Goal: Task Accomplishment & Management: Complete application form

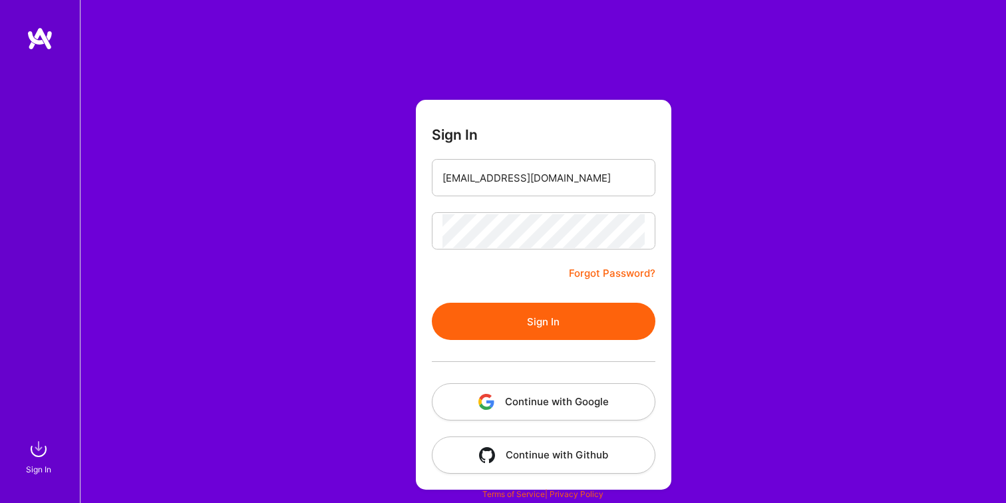
click at [481, 318] on button "Sign In" at bounding box center [544, 321] width 224 height 37
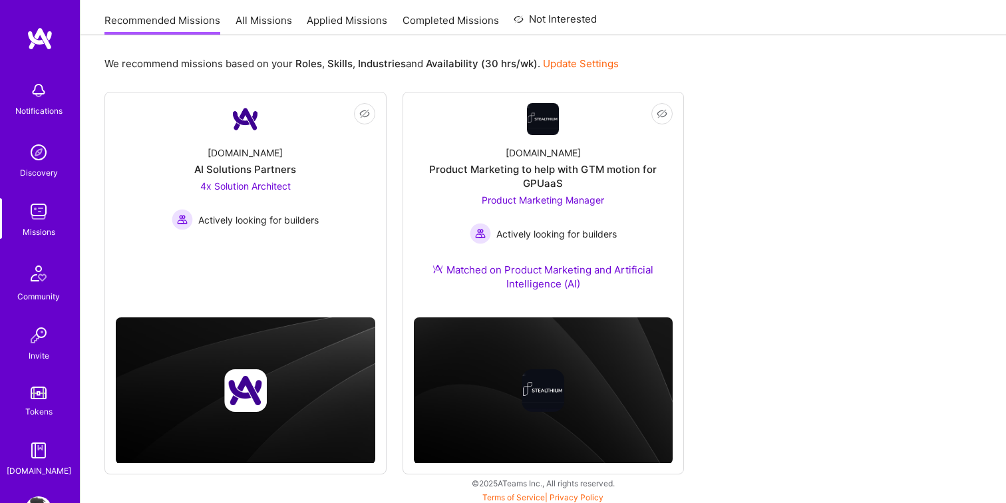
scroll to position [136, 0]
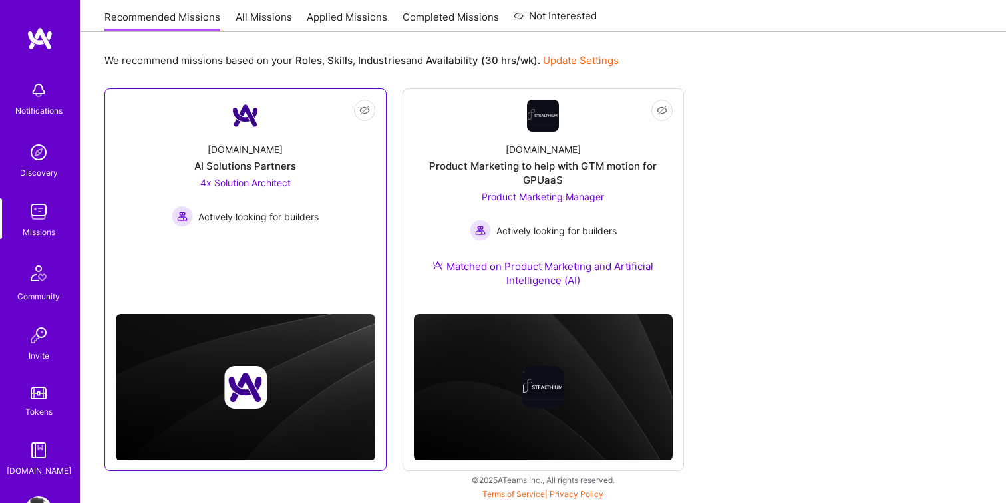
click at [128, 247] on link "Not Interested [DOMAIN_NAME] AI Solutions Partners 4x Solution Architect Active…" at bounding box center [246, 187] width 260 height 175
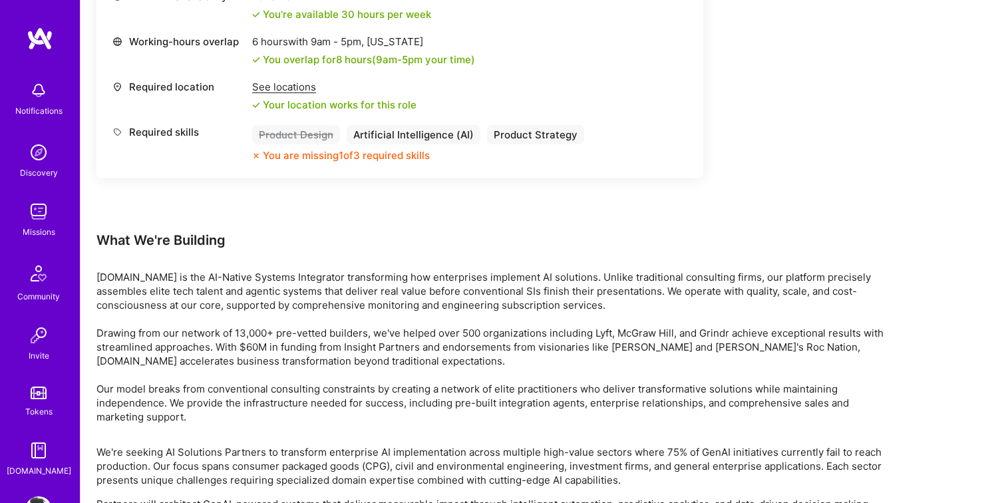
scroll to position [1850, 0]
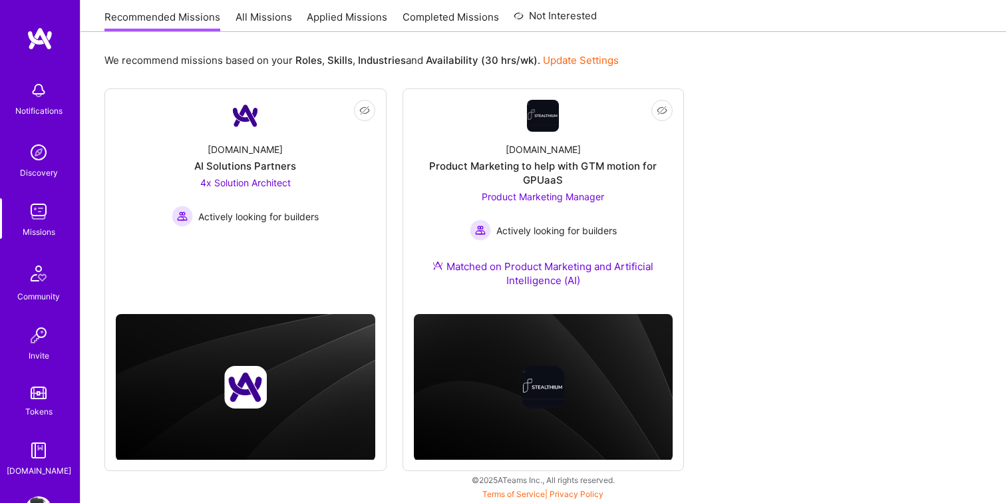
scroll to position [136, 0]
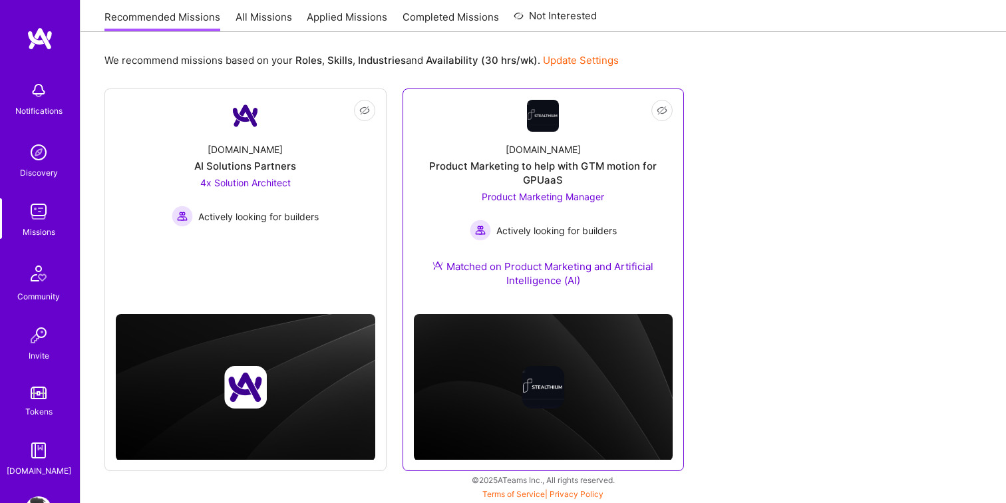
click at [414, 243] on div "[DOMAIN_NAME] Product Marketing to help with GTM motion for GPUaaS Product Mark…" at bounding box center [544, 218] width 260 height 172
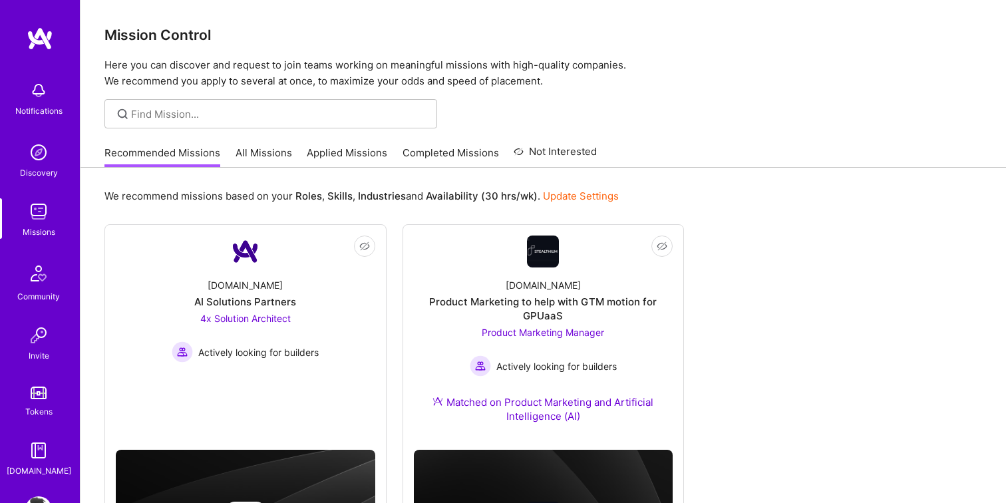
click at [561, 194] on link "Update Settings" at bounding box center [581, 196] width 76 height 13
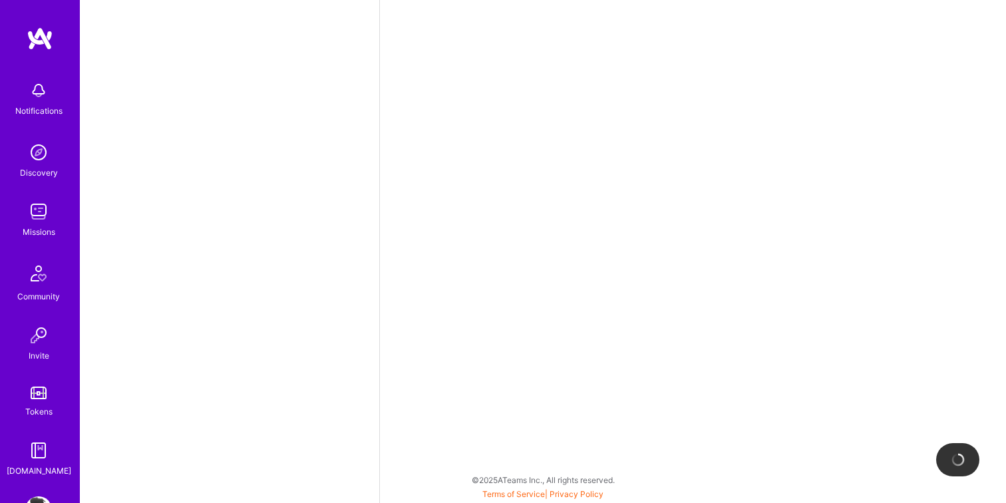
select select "US"
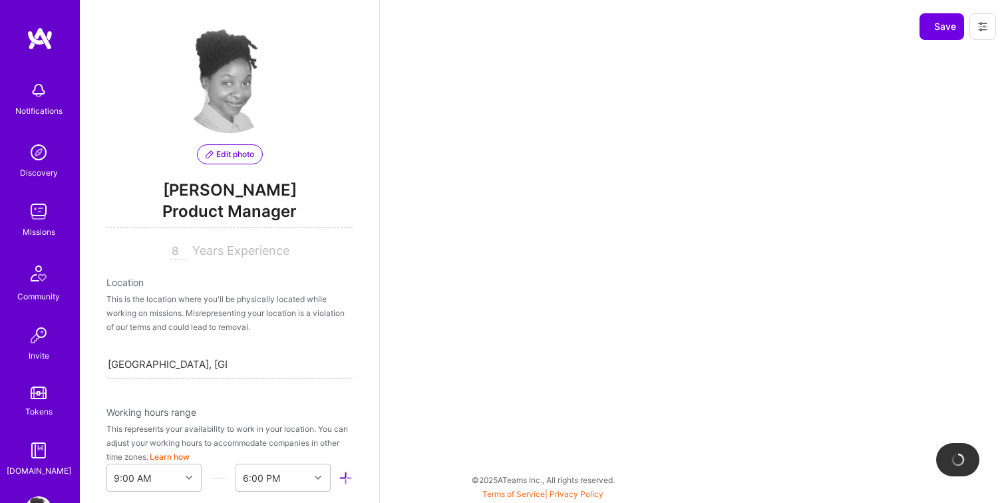
scroll to position [538, 0]
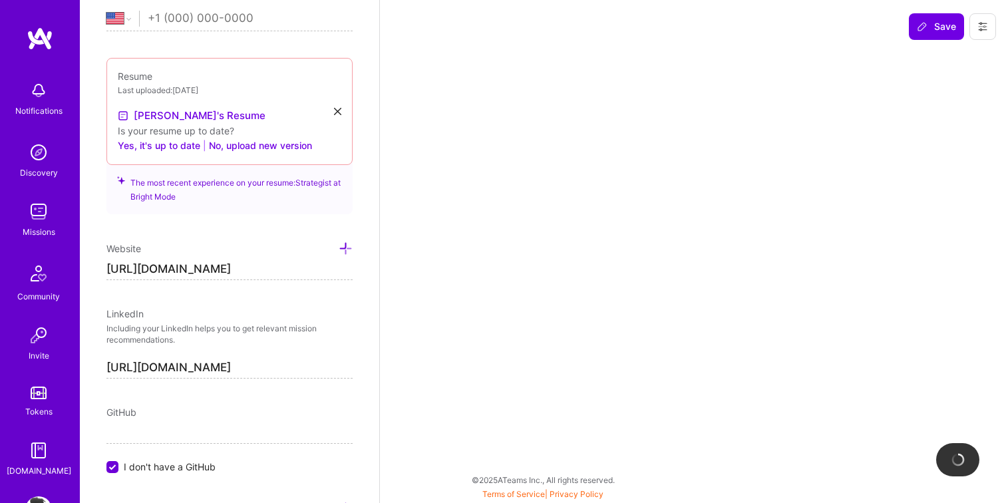
select select "Right Now"
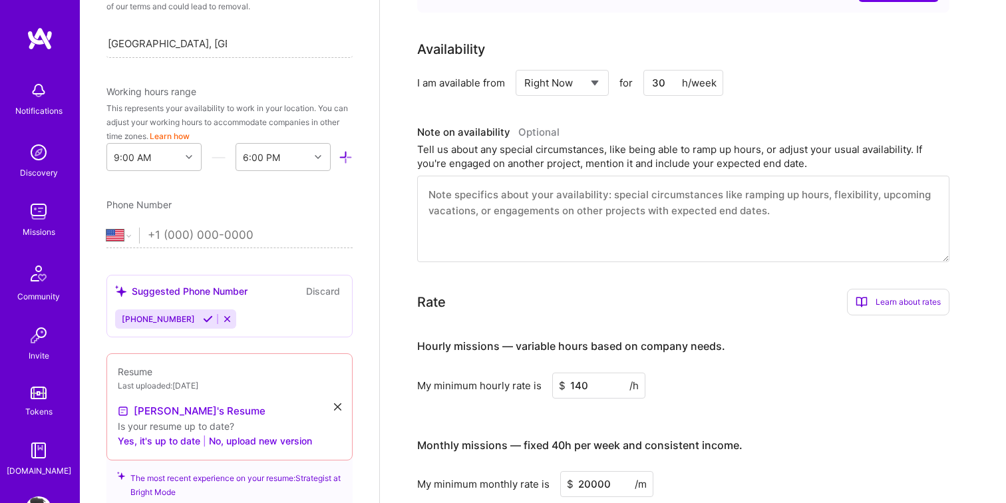
scroll to position [557, 0]
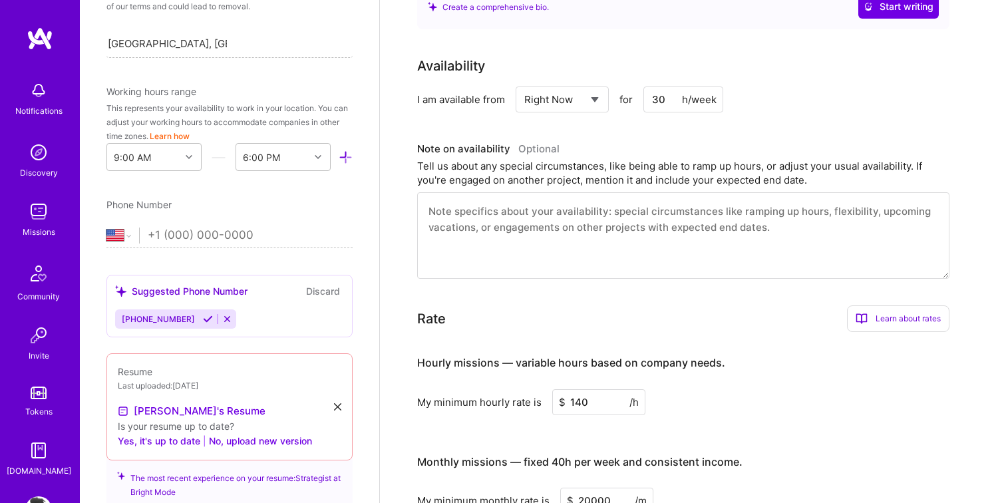
click at [660, 87] on input "30" at bounding box center [684, 100] width 80 height 26
type input "40"
click at [810, 117] on div "Availability I am available from Select... Right Now Future Date Not Available …" at bounding box center [693, 167] width 552 height 223
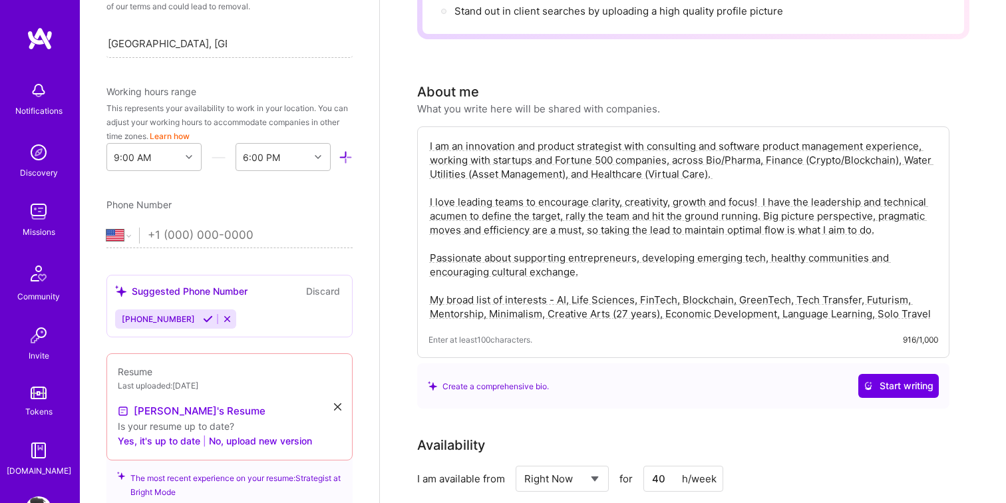
scroll to position [0, 0]
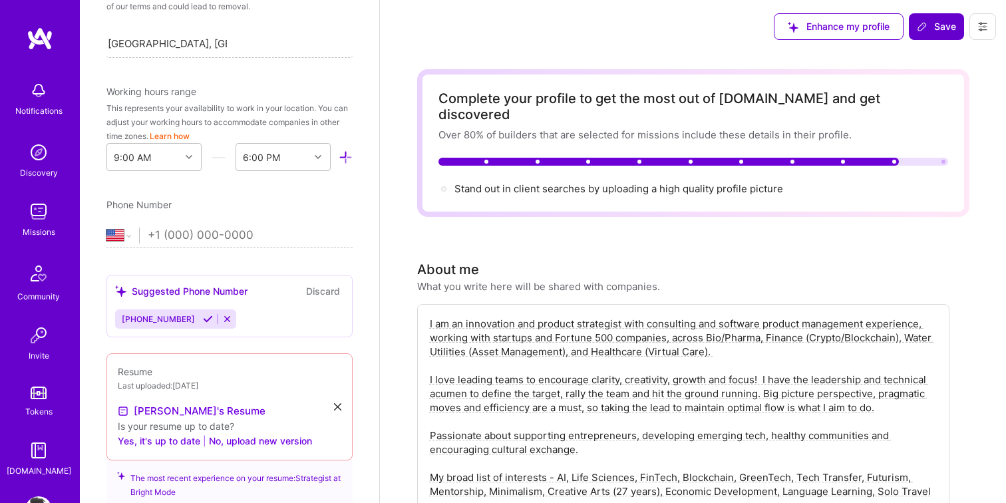
click at [927, 27] on icon at bounding box center [922, 26] width 11 height 11
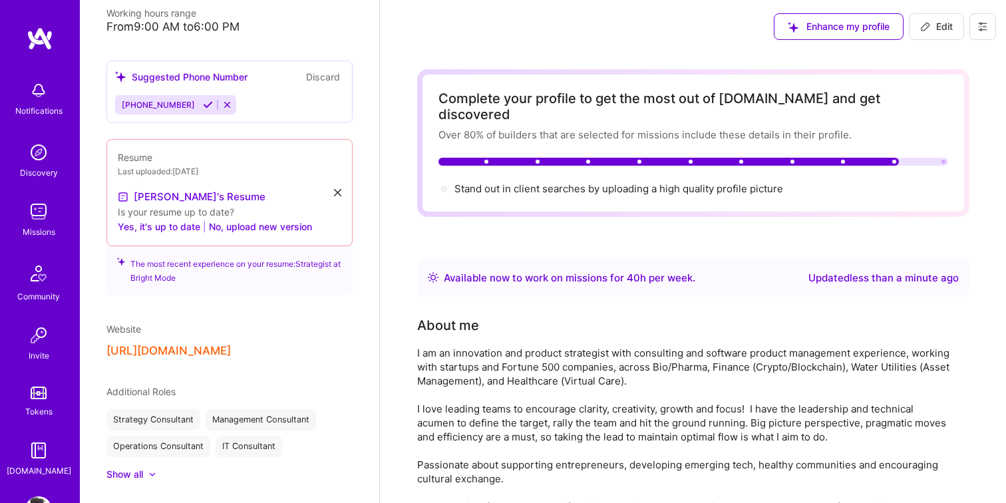
scroll to position [292, 0]
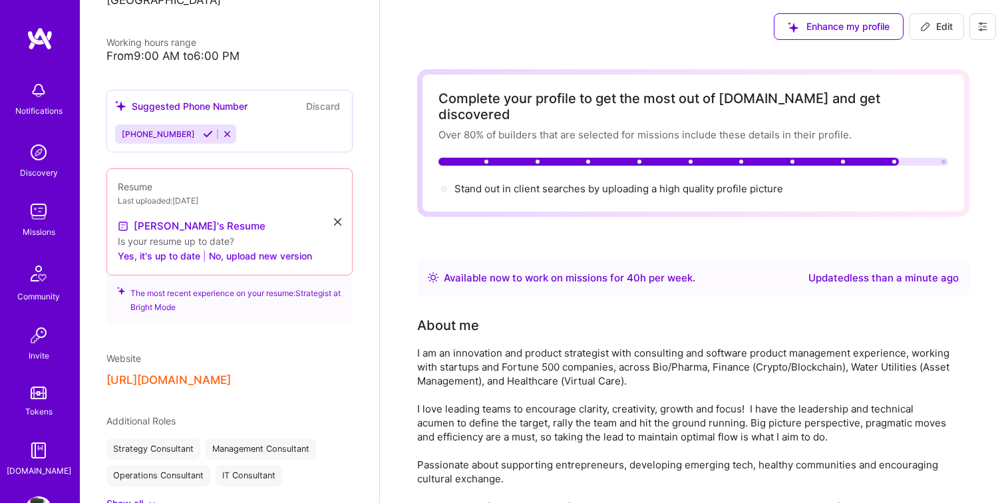
click at [37, 211] on img at bounding box center [38, 211] width 27 height 27
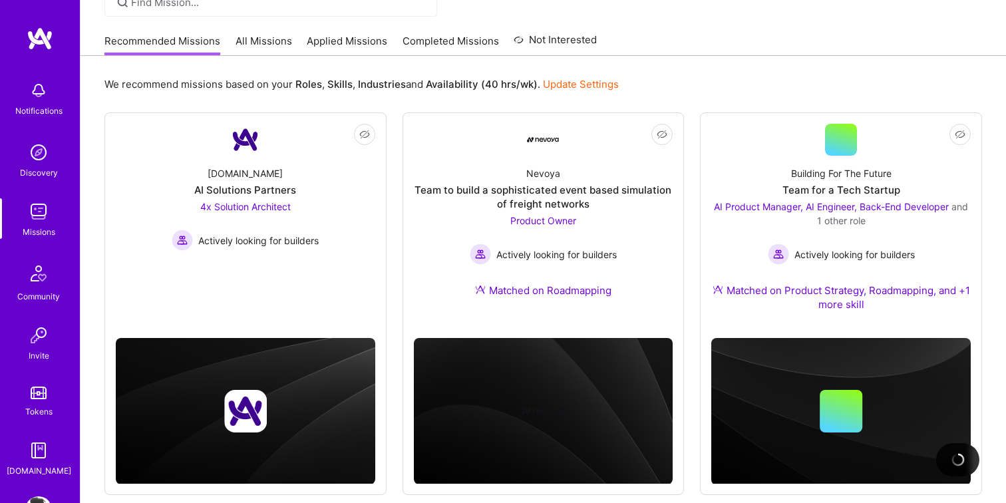
scroll to position [113, 0]
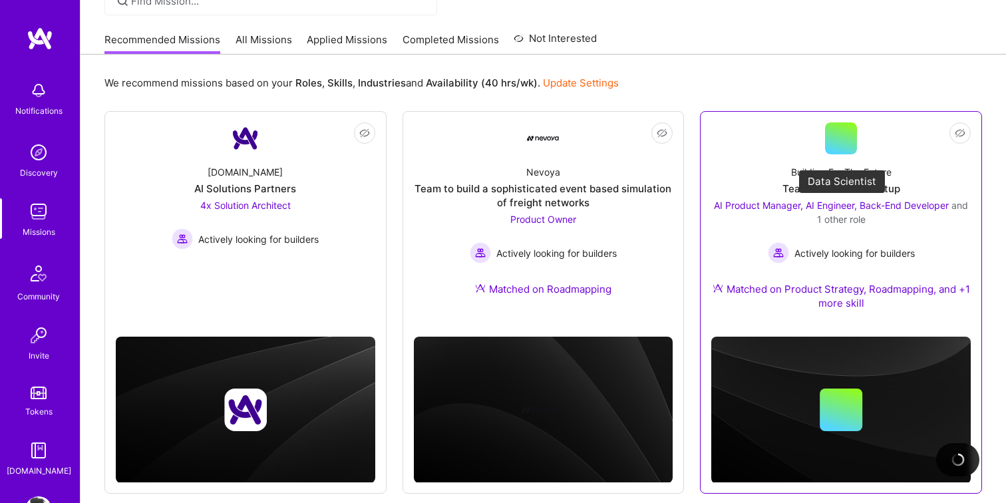
click at [738, 200] on span "AI Product Manager, AI Engineer, Back-End Developer" at bounding box center [831, 205] width 235 height 11
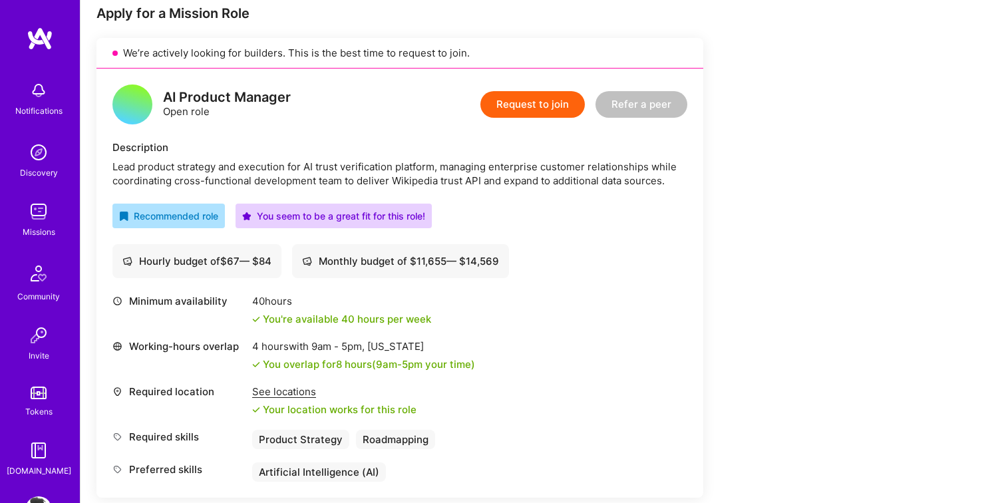
scroll to position [221, 0]
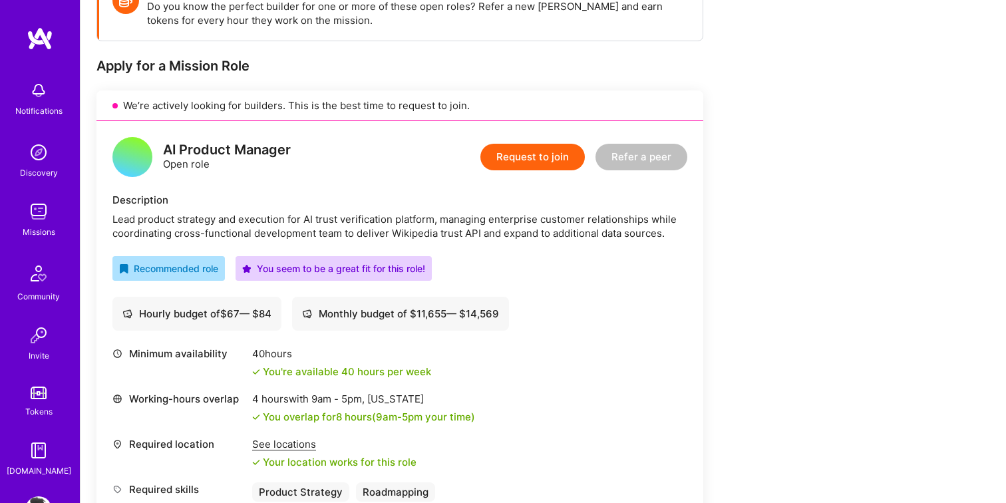
click at [541, 153] on button "Request to join" at bounding box center [533, 157] width 105 height 27
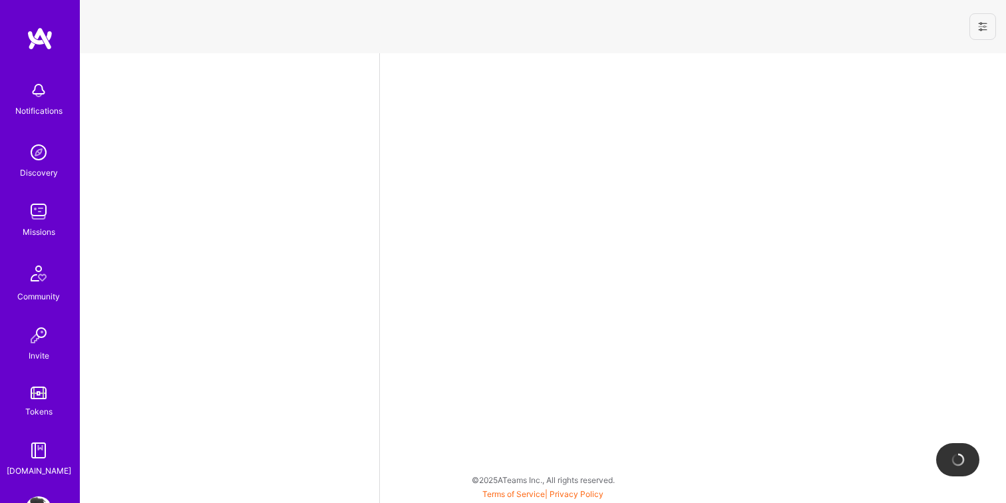
select select "US"
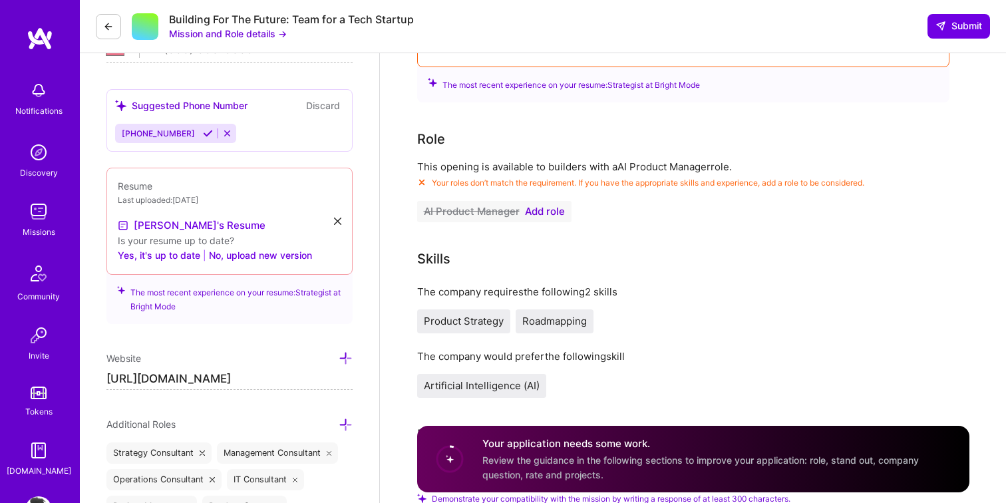
scroll to position [318, 0]
click at [539, 216] on span "Add role" at bounding box center [545, 211] width 40 height 11
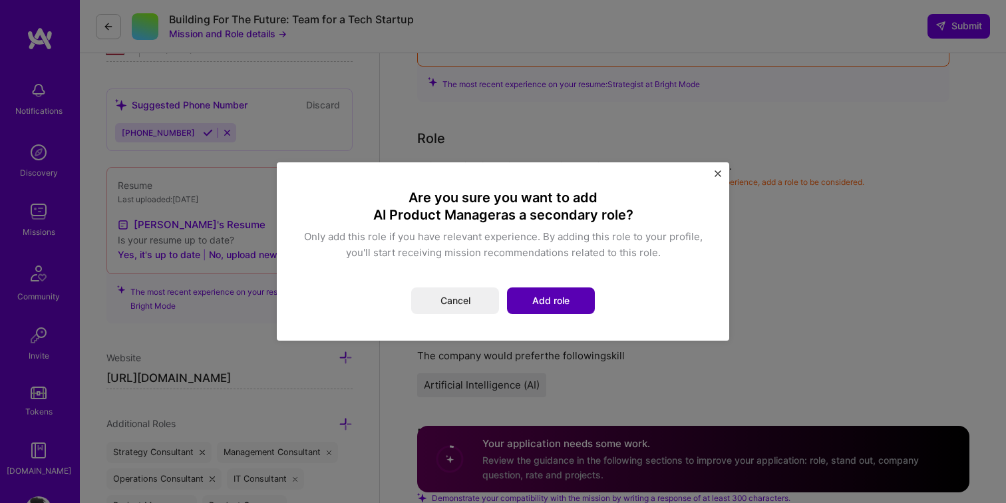
click at [538, 297] on button "Add role" at bounding box center [551, 301] width 88 height 27
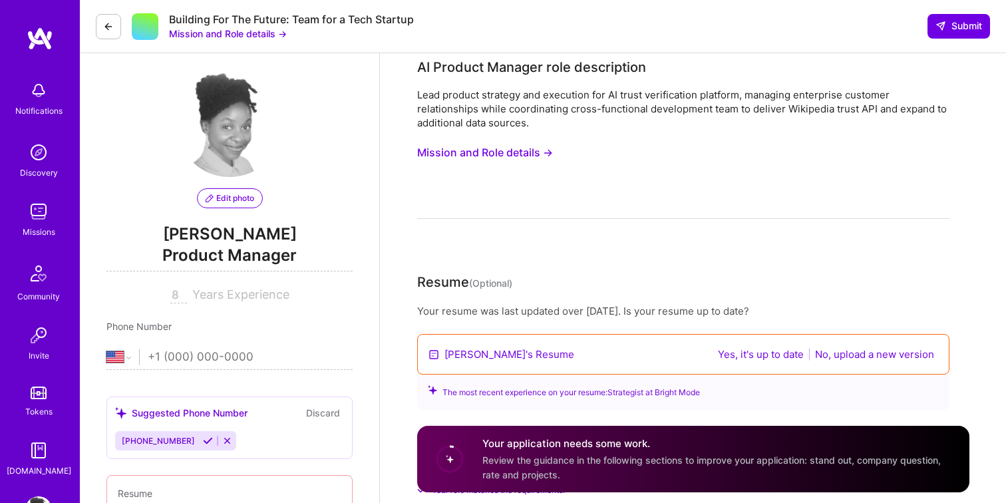
scroll to position [0, 0]
